Goal: Ask a question

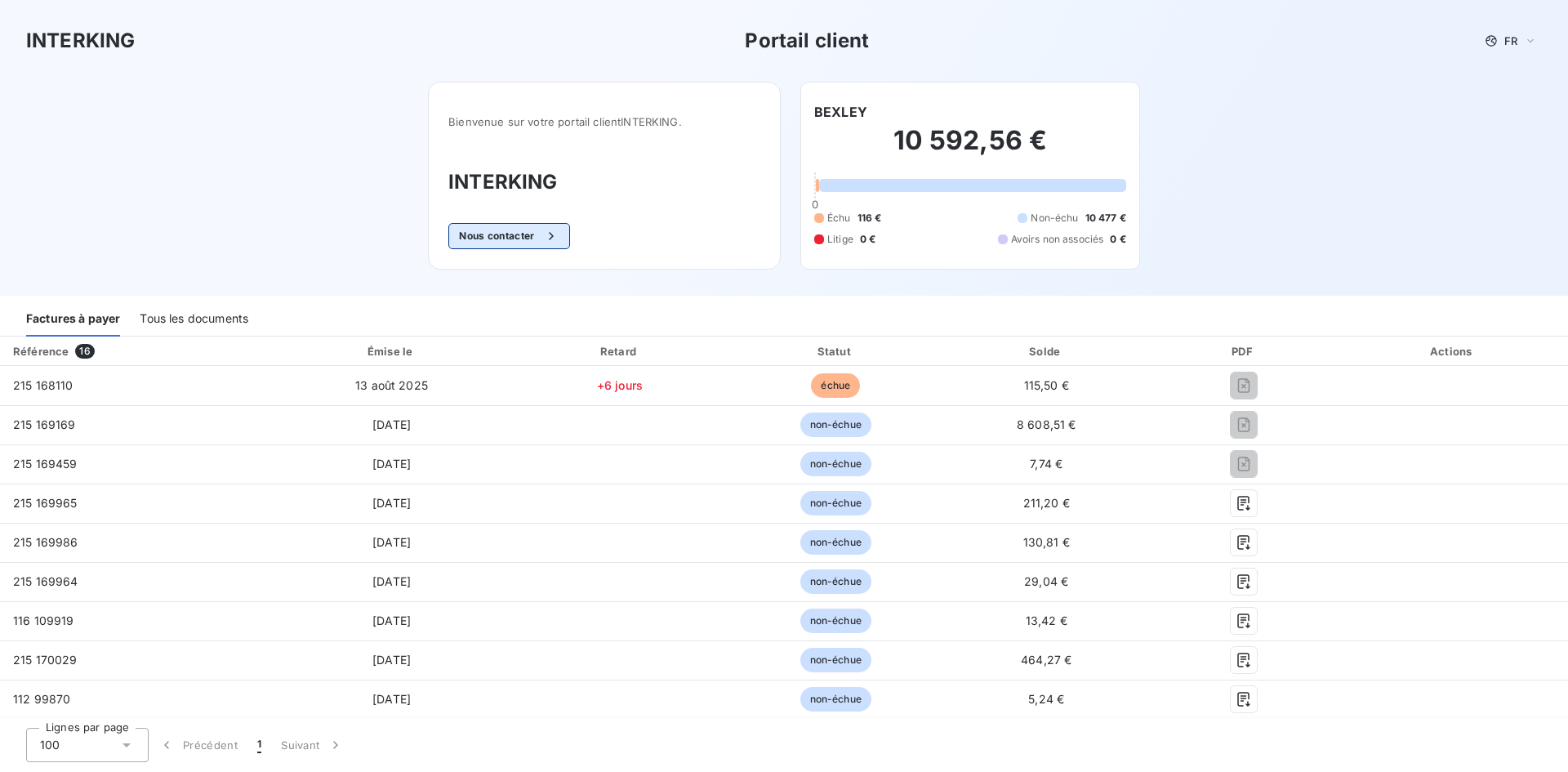
click at [478, 241] on button "Nous contacter" at bounding box center [508, 236] width 121 height 26
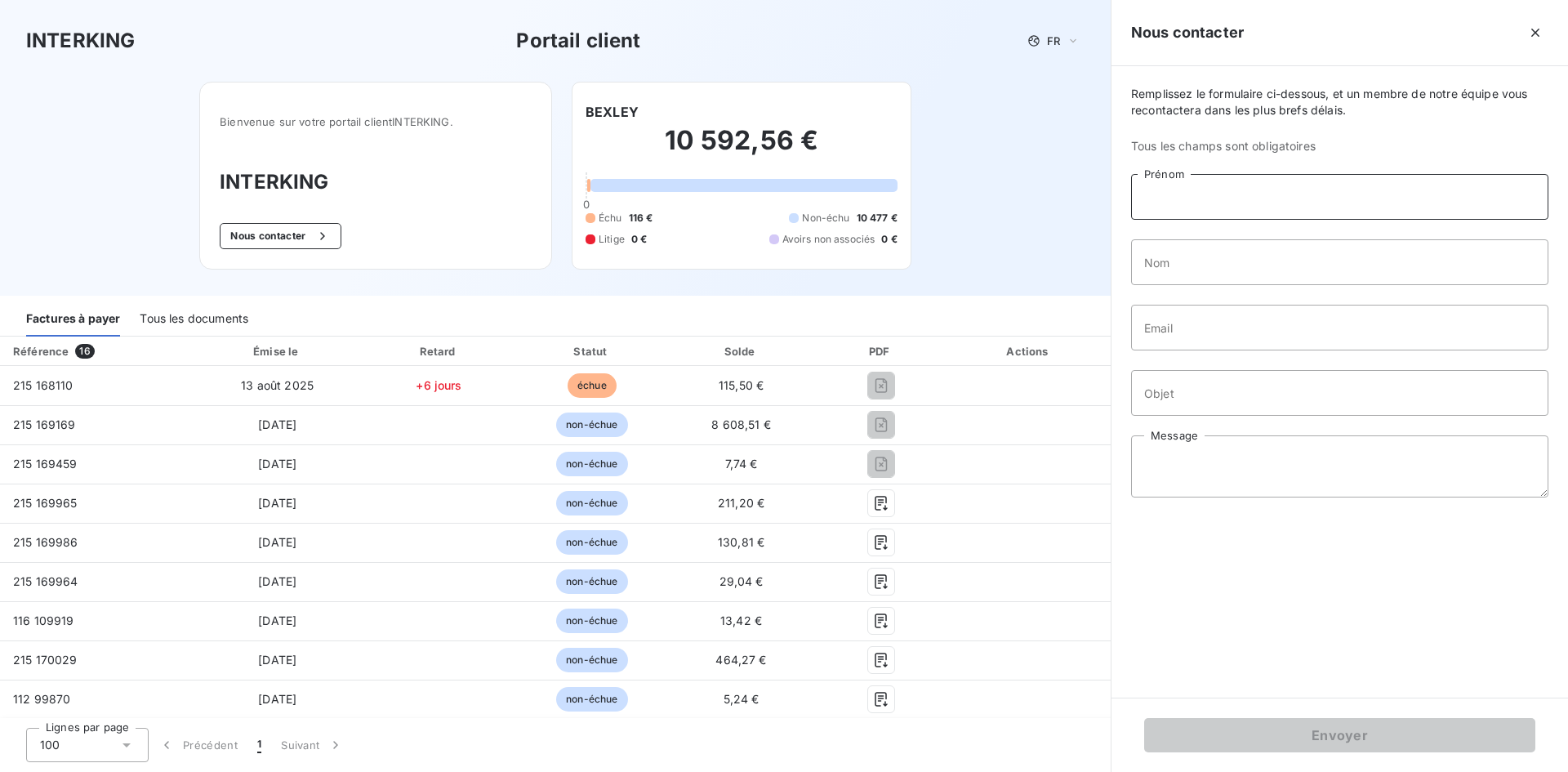
click at [1177, 195] on input "Prénom" at bounding box center [1340, 196] width 417 height 45
click at [1283, 253] on div "Remplissez le formulaire ci-dessous, et un membre de notre équipe vous recontac…" at bounding box center [1340, 381] width 457 height 631
click at [1245, 206] on input "Prénom" at bounding box center [1340, 196] width 417 height 45
type input "BEXLEY"
click at [1201, 272] on input "Nom" at bounding box center [1340, 262] width 417 height 45
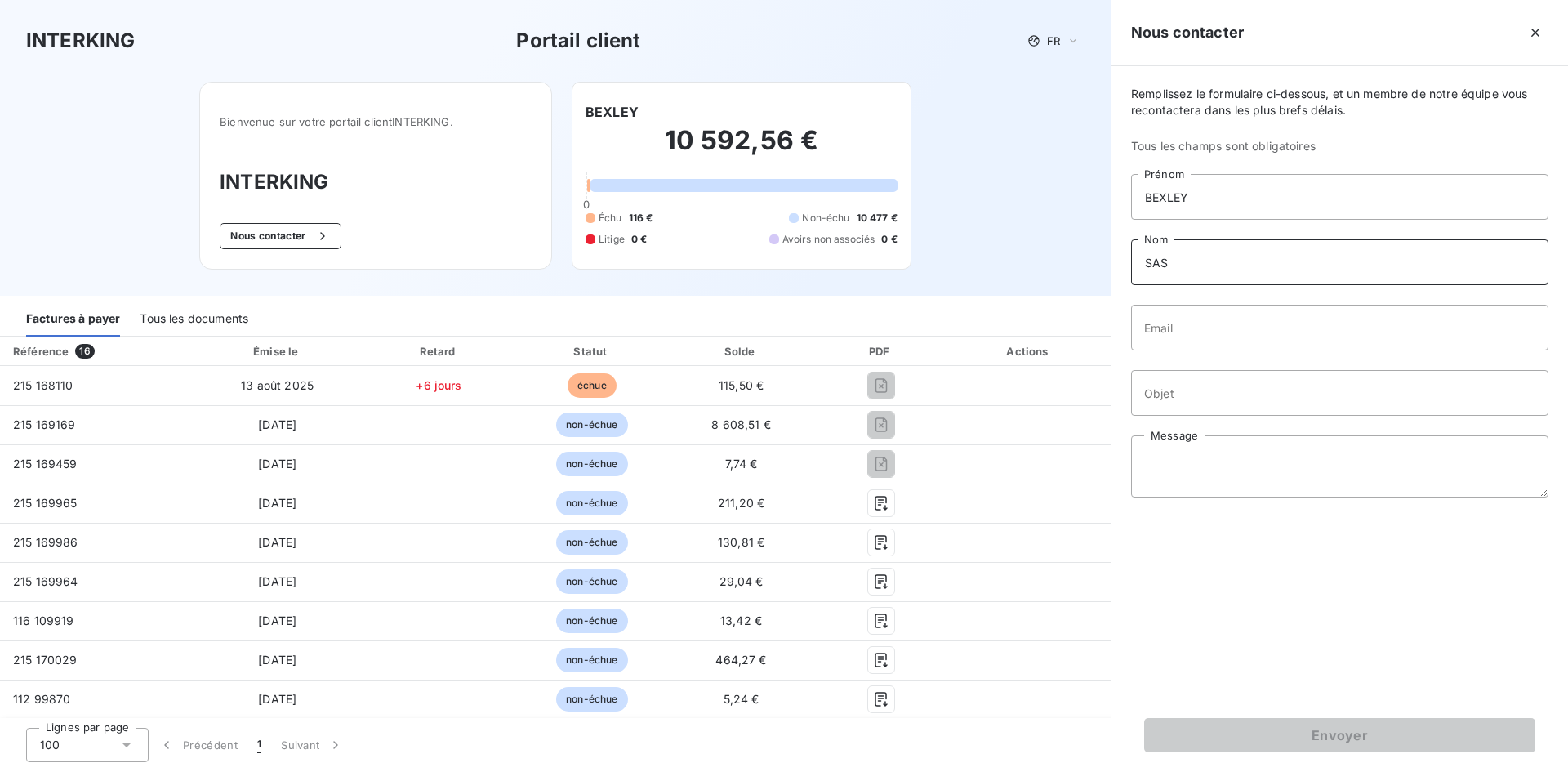
type input "SAS"
drag, startPoint x: 1191, startPoint y: 349, endPoint x: 1201, endPoint y: 340, distance: 13.5
click at [1191, 349] on input "Email" at bounding box center [1340, 327] width 417 height 45
type input "[EMAIL_ADDRESS][DOMAIN_NAME]"
click at [1232, 386] on input "Objet" at bounding box center [1340, 392] width 417 height 45
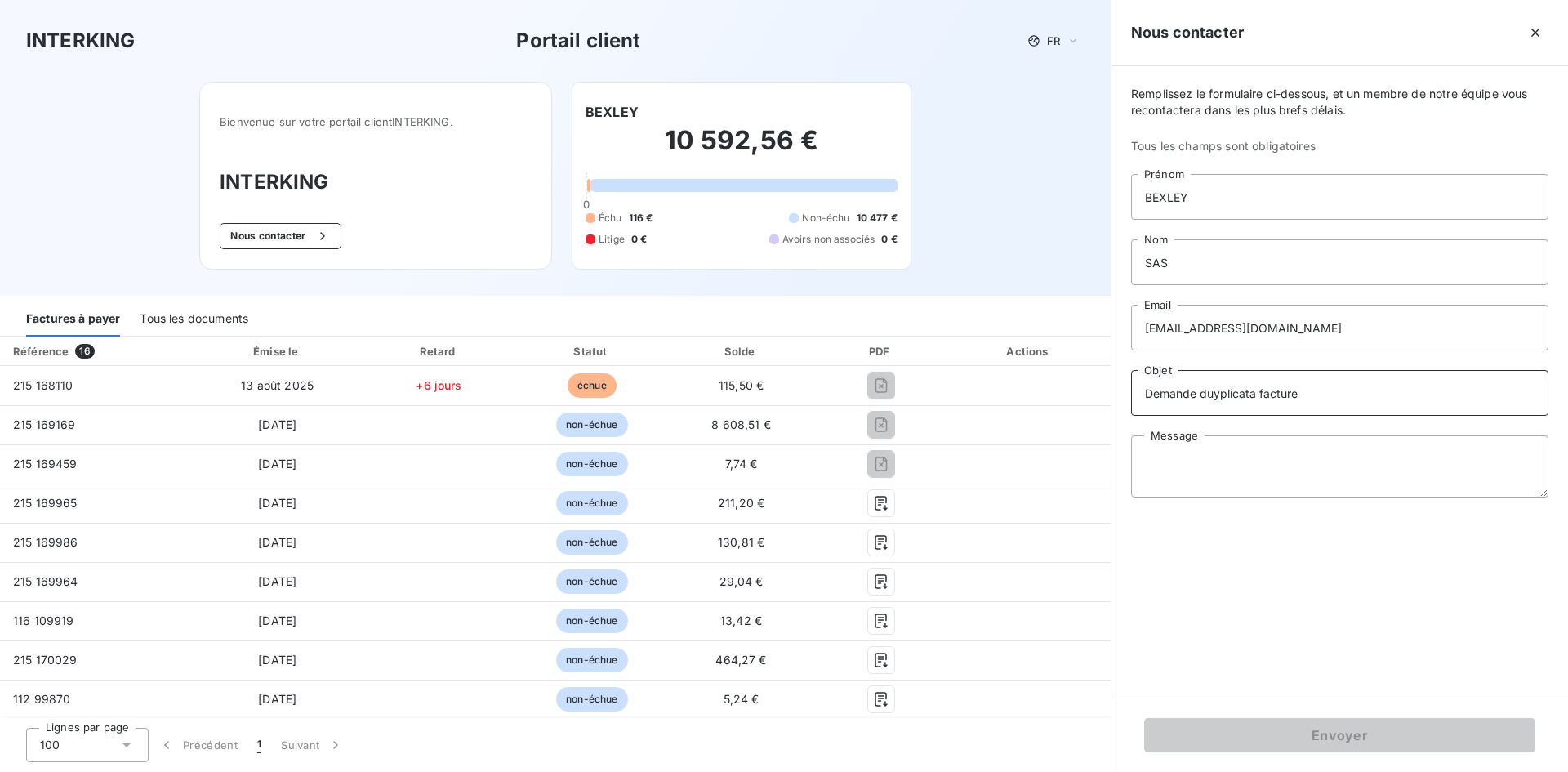
click at [1223, 402] on input "Demande duyplicata facture" at bounding box center [1340, 392] width 417 height 45
type input "Demande duplicata facture"
click at [1255, 458] on textarea "Message" at bounding box center [1340, 467] width 417 height 62
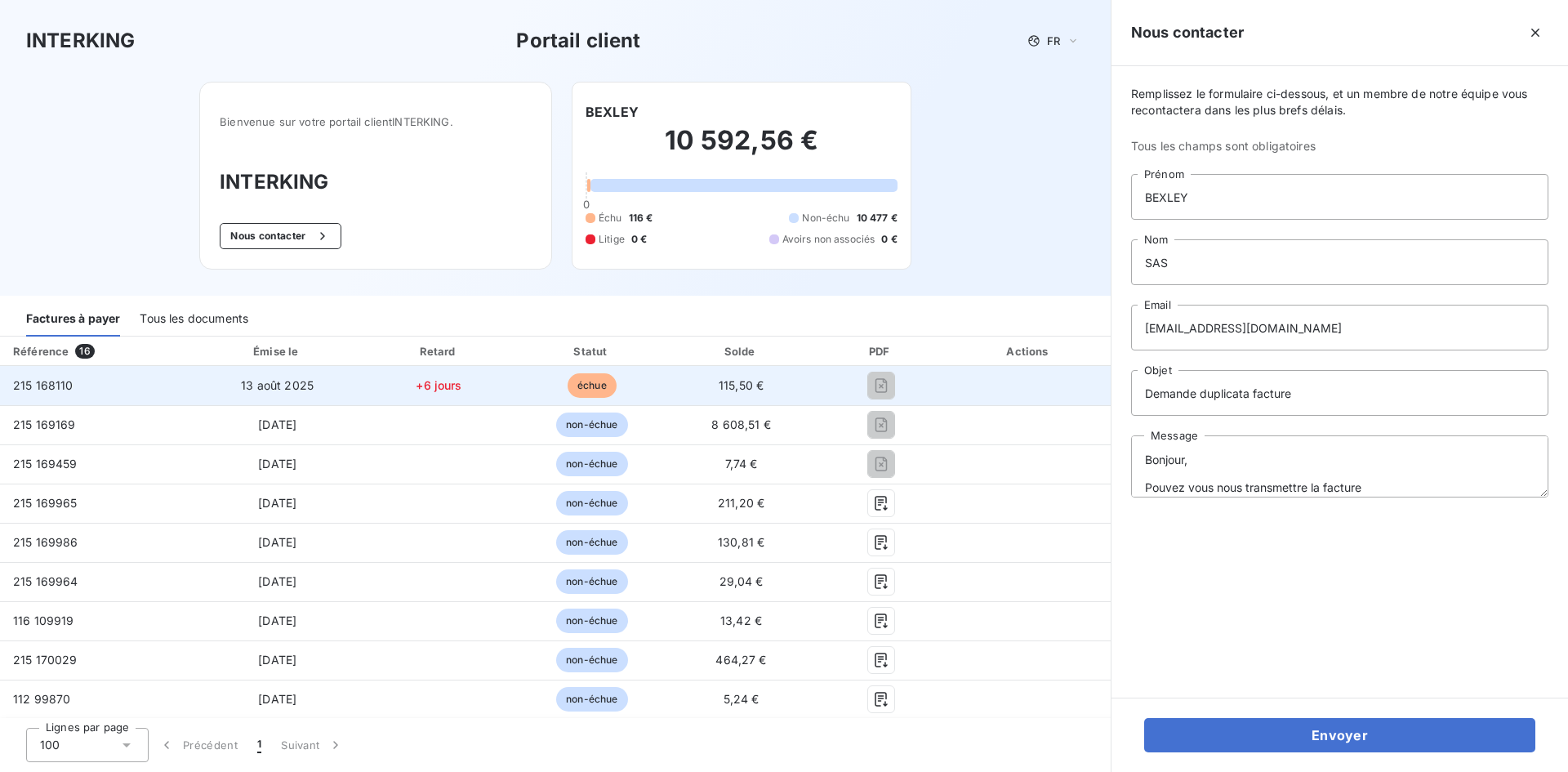
click at [43, 380] on span "215 168110" at bounding box center [43, 385] width 61 height 14
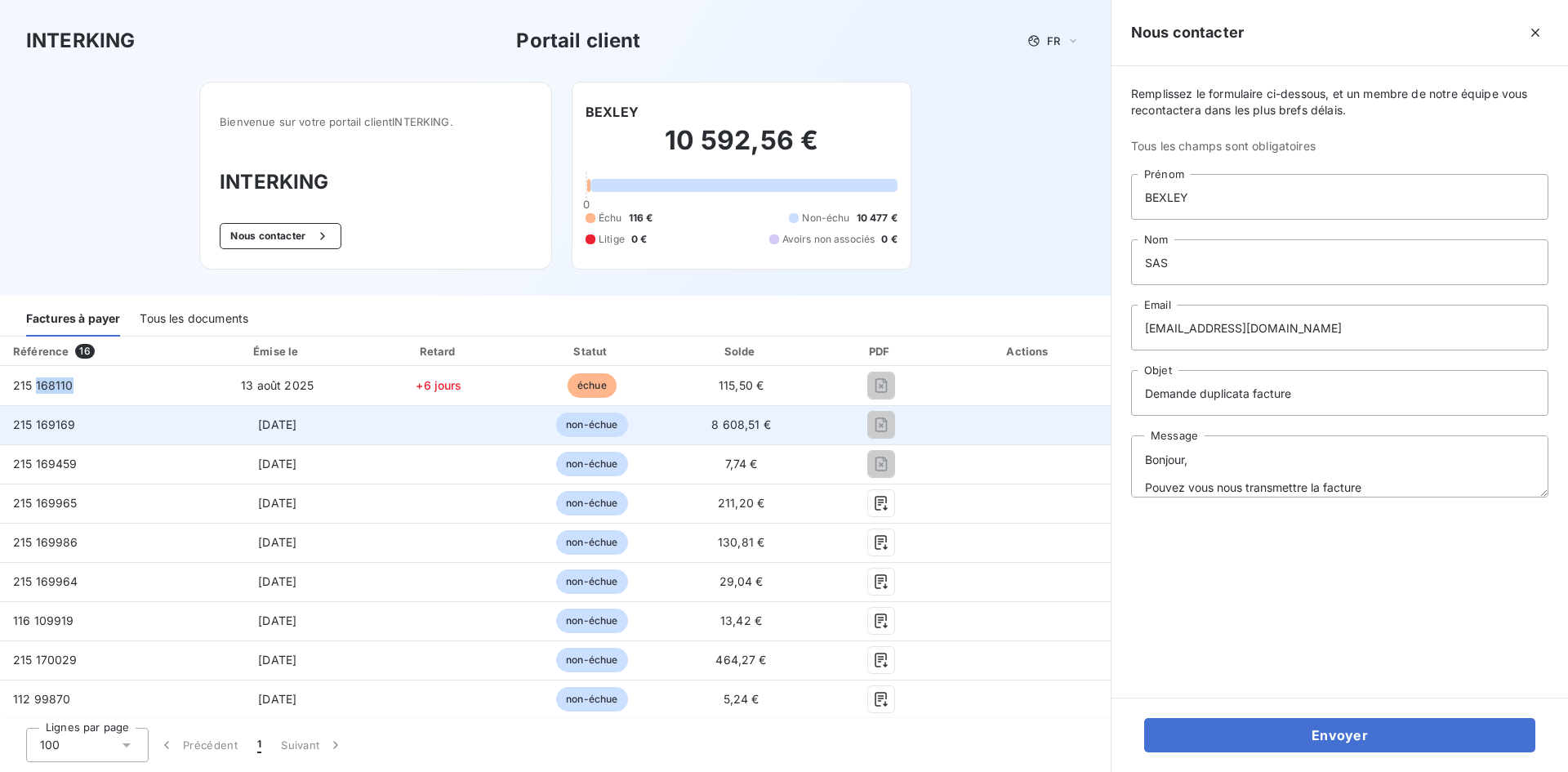
copy span "168110"
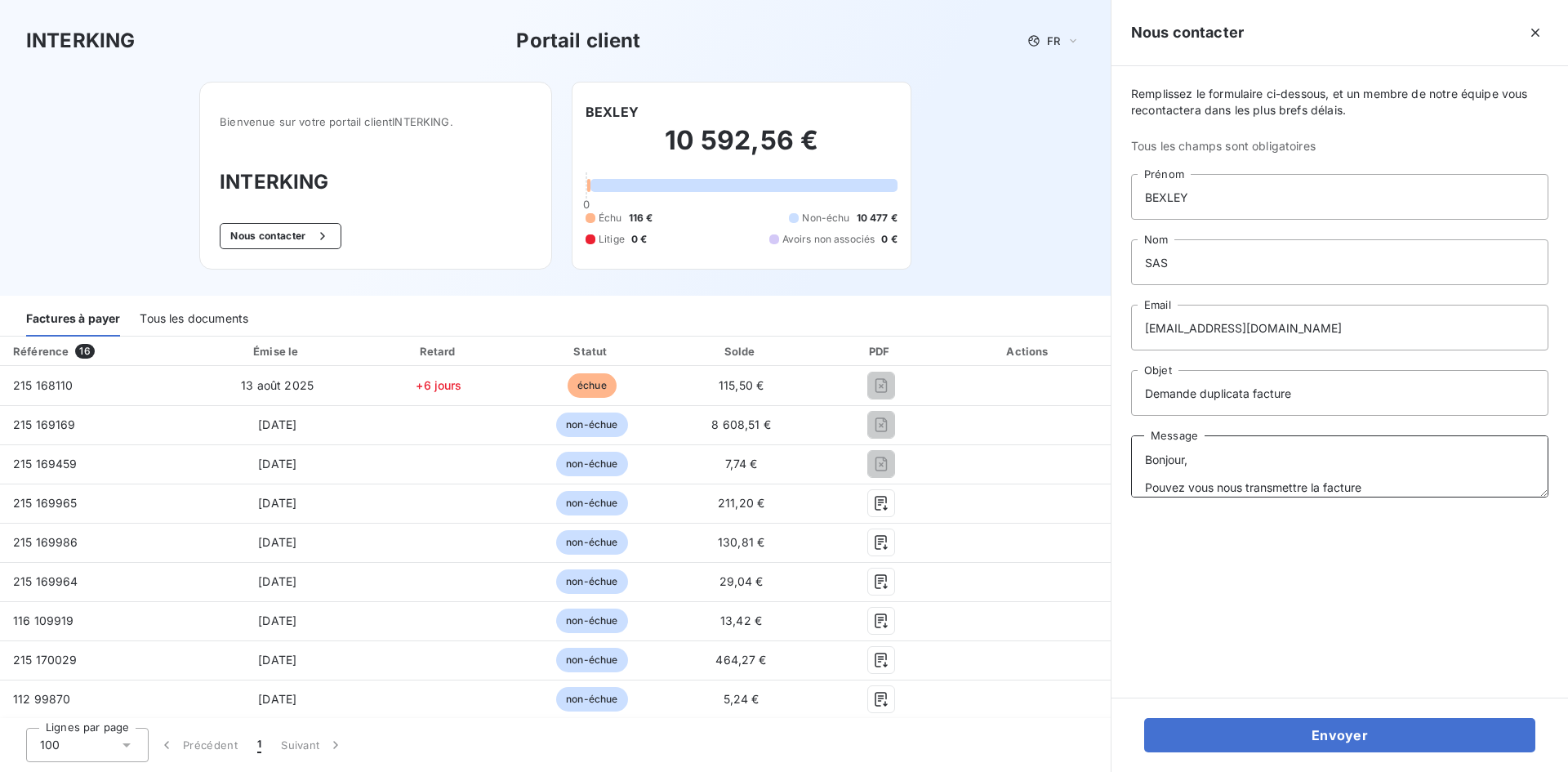
click at [1396, 482] on textarea "Bonjour, Pouvez vous nous transmettre la facture" at bounding box center [1340, 467] width 417 height 62
paste textarea "168110"
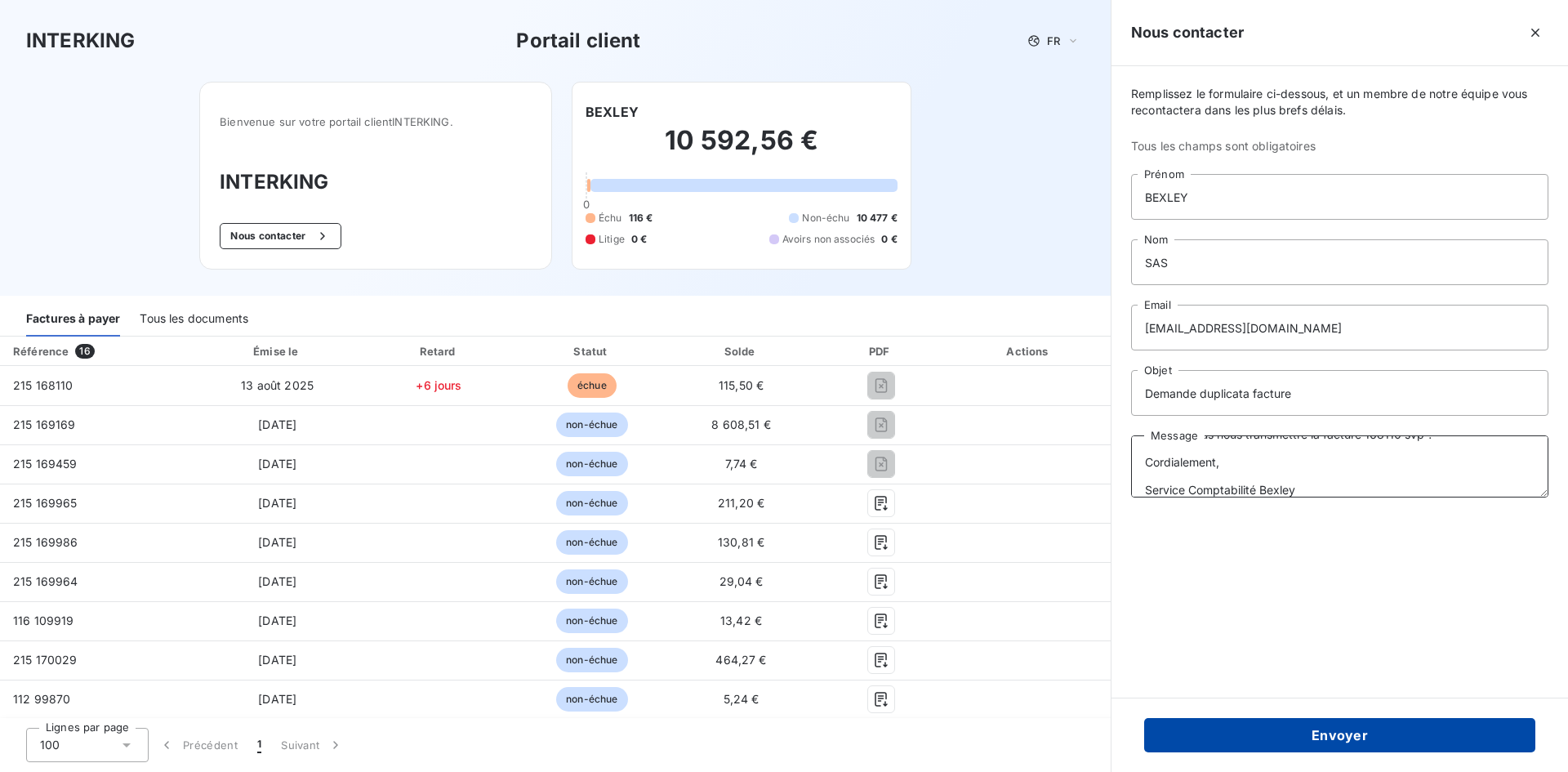
type textarea "Bonjour, Pouvez vous nous transmettre la facture 168110 svp ? Cordialement, Ser…"
click at [1334, 738] on button "Envoyer" at bounding box center [1339, 735] width 391 height 35
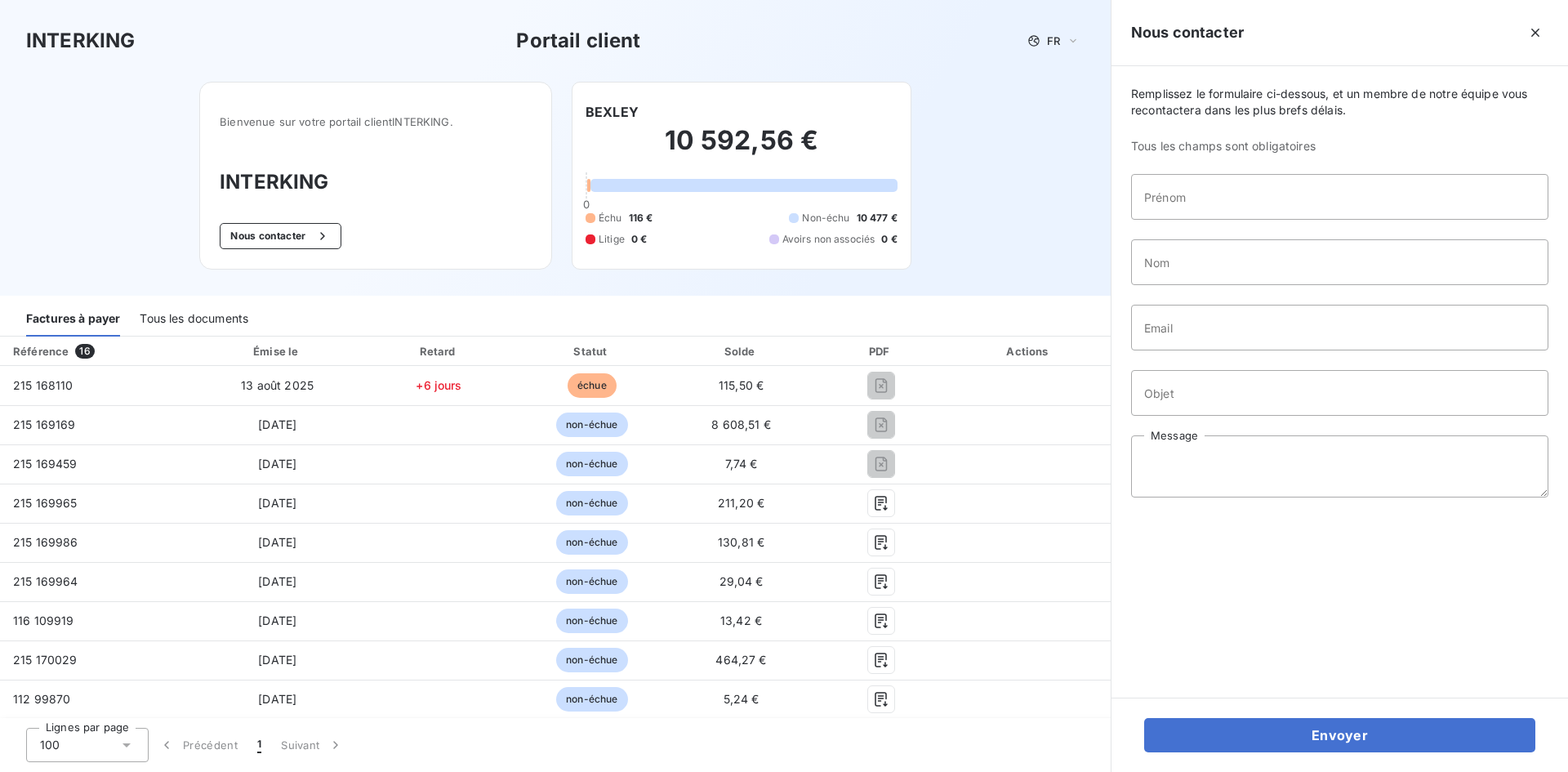
scroll to position [0, 0]
